Goal: Find specific page/section: Find specific page/section

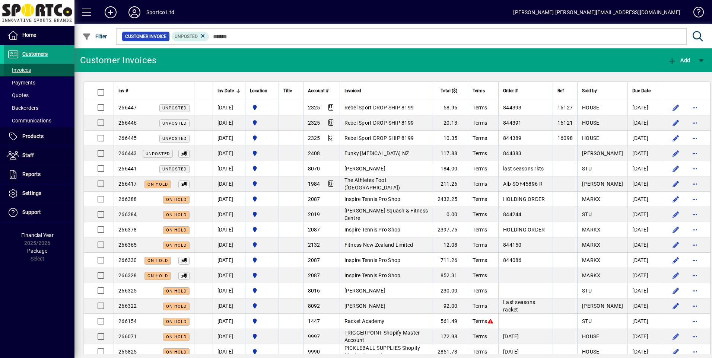
click at [17, 65] on span at bounding box center [39, 70] width 71 height 18
click at [43, 144] on span at bounding box center [39, 137] width 71 height 18
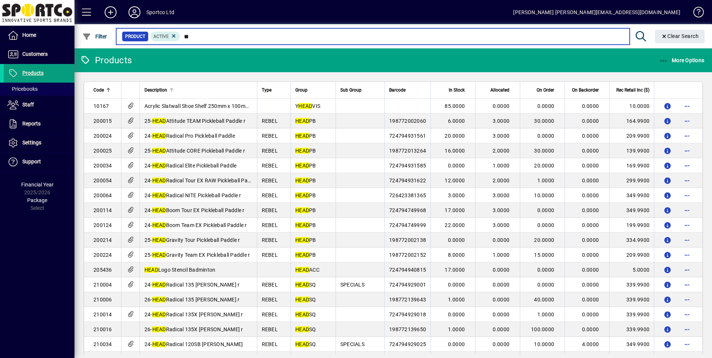
type input "*"
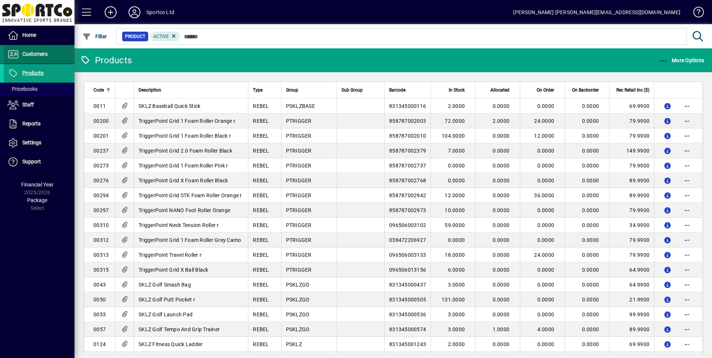
click at [40, 58] on span "Customers" at bounding box center [26, 54] width 44 height 9
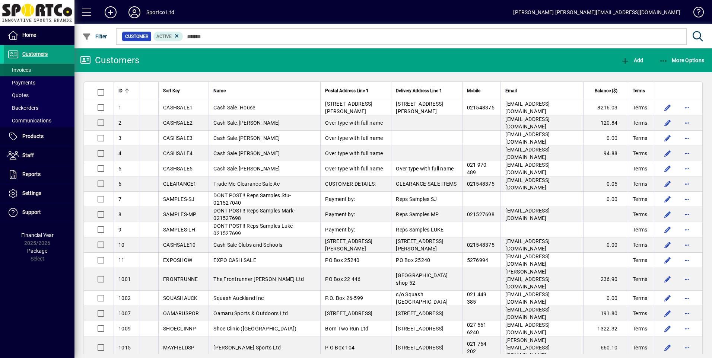
click at [27, 68] on span "Invoices" at bounding box center [18, 70] width 23 height 6
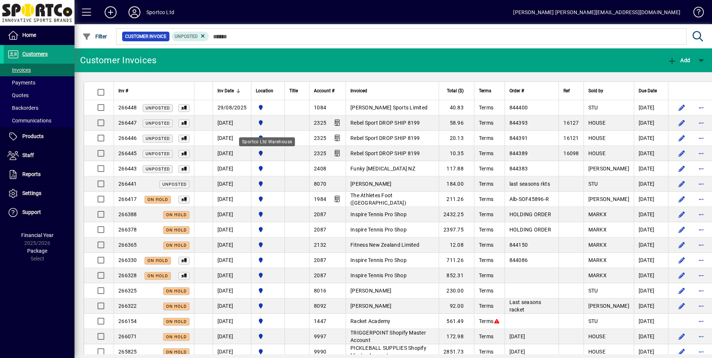
drag, startPoint x: 271, startPoint y: 150, endPoint x: 276, endPoint y: 142, distance: 10.2
click at [276, 142] on div "Sportco Ltd Warehouse" at bounding box center [267, 141] width 56 height 9
click at [42, 58] on span "Customers" at bounding box center [26, 54] width 44 height 9
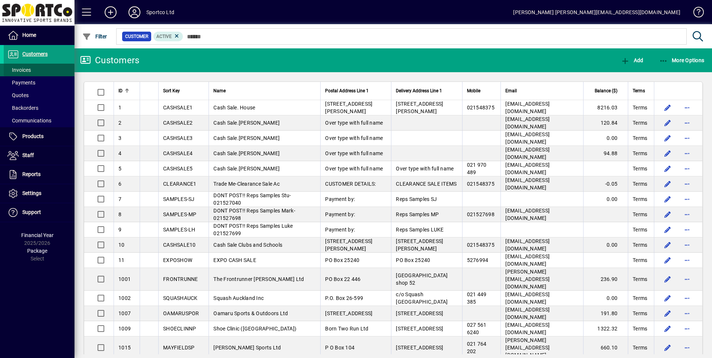
click at [22, 69] on span "Invoices" at bounding box center [18, 70] width 23 height 6
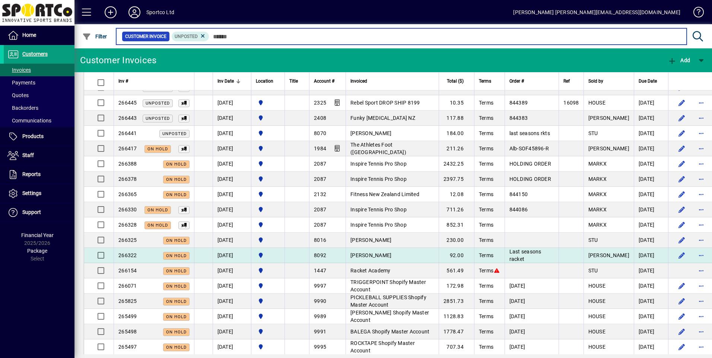
scroll to position [149, 0]
